Goal: Information Seeking & Learning: Learn about a topic

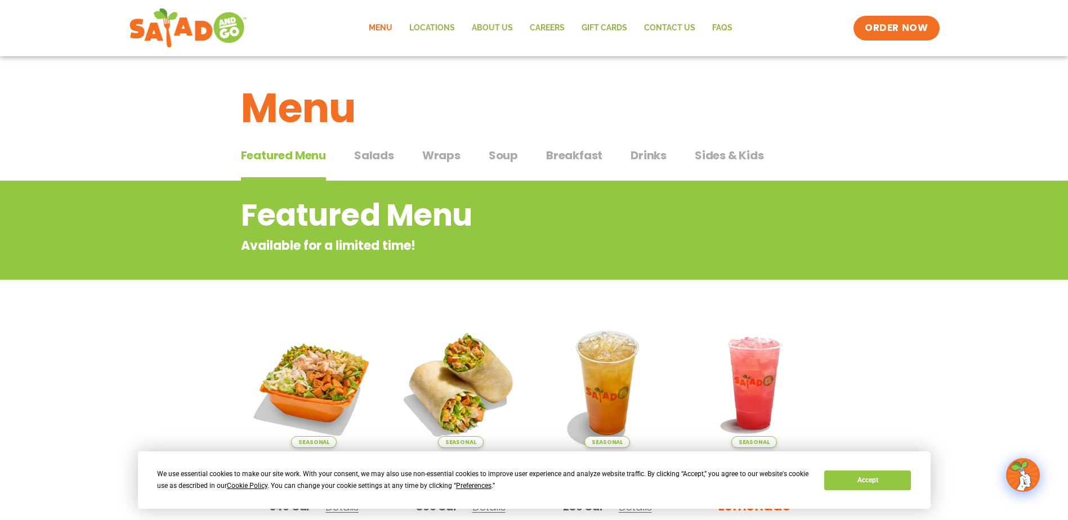
click at [378, 158] on span "Salads" at bounding box center [374, 155] width 40 height 17
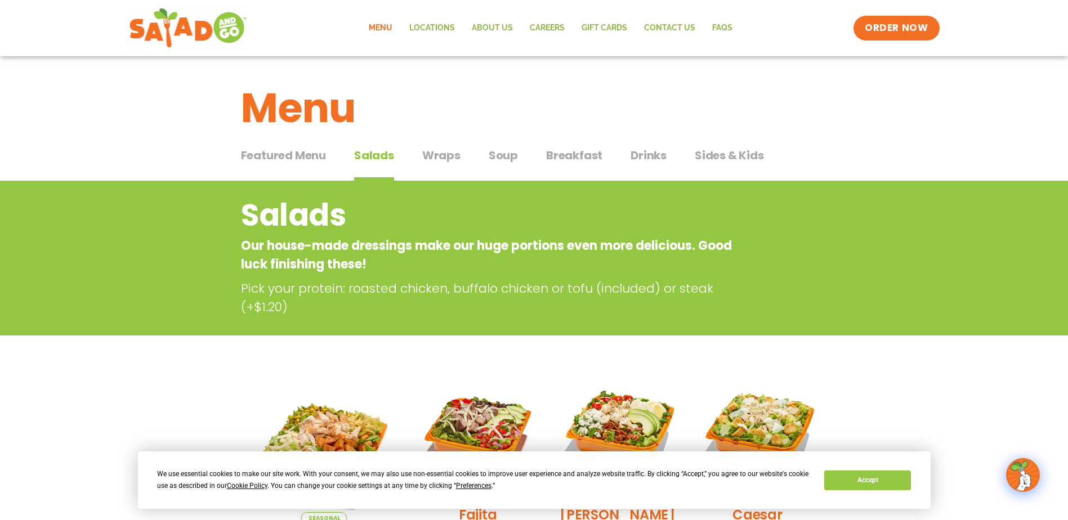
click at [445, 163] on span "Wraps" at bounding box center [441, 155] width 38 height 17
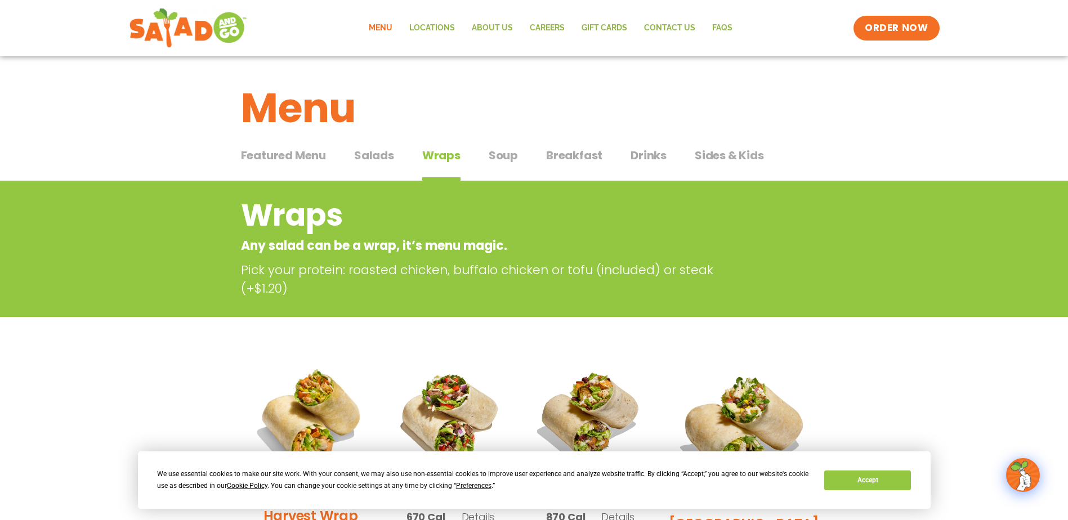
click at [516, 154] on span "Soup" at bounding box center [503, 155] width 29 height 17
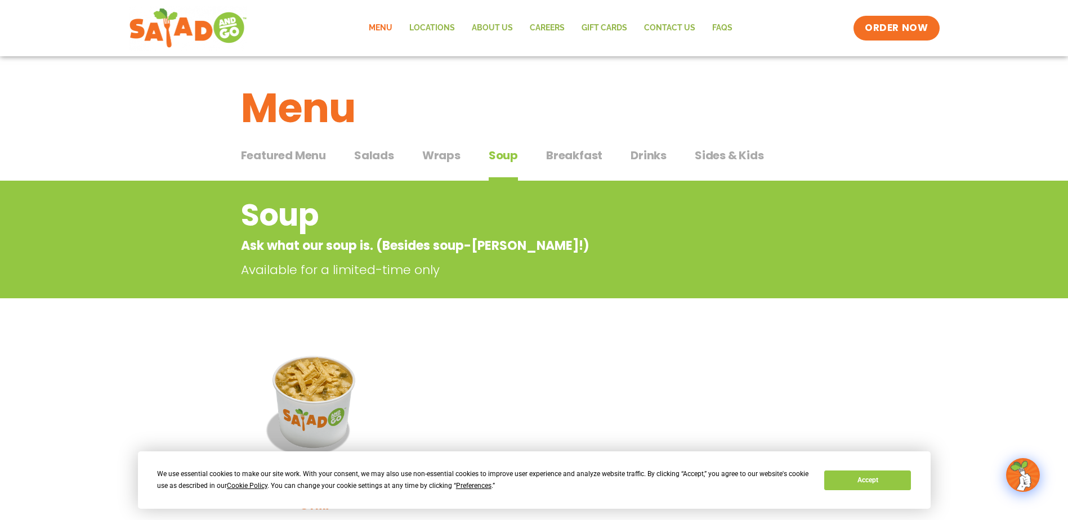
click at [585, 158] on span "Breakfast" at bounding box center [574, 155] width 56 height 17
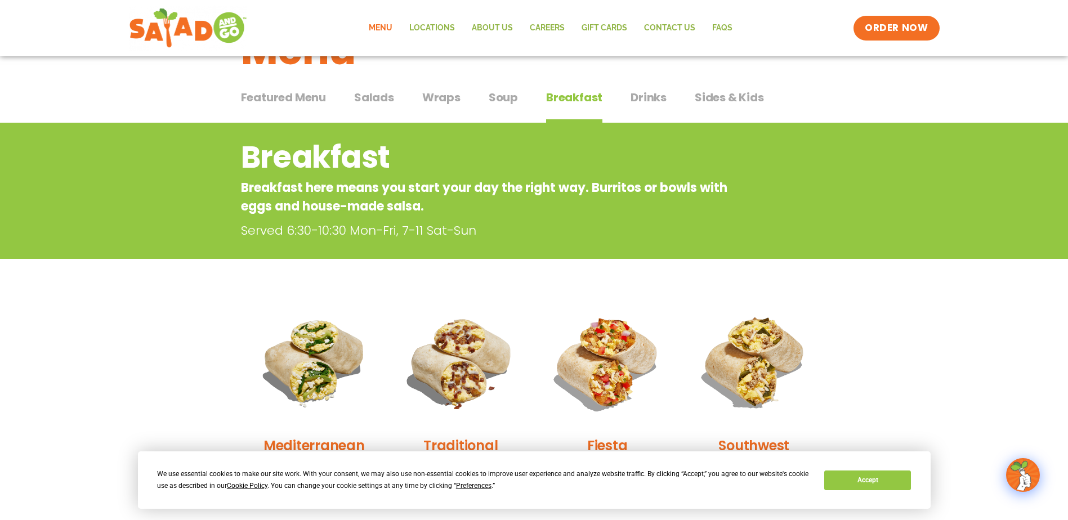
scroll to position [70, 0]
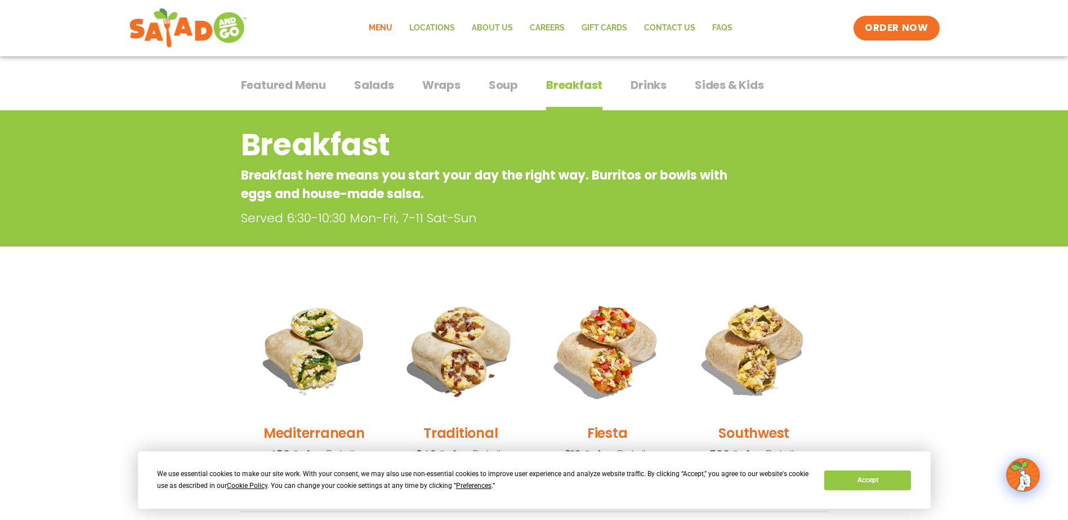
click at [648, 102] on button "Drinks Drinks" at bounding box center [648, 94] width 36 height 34
